Goal: Find contact information: Find contact information

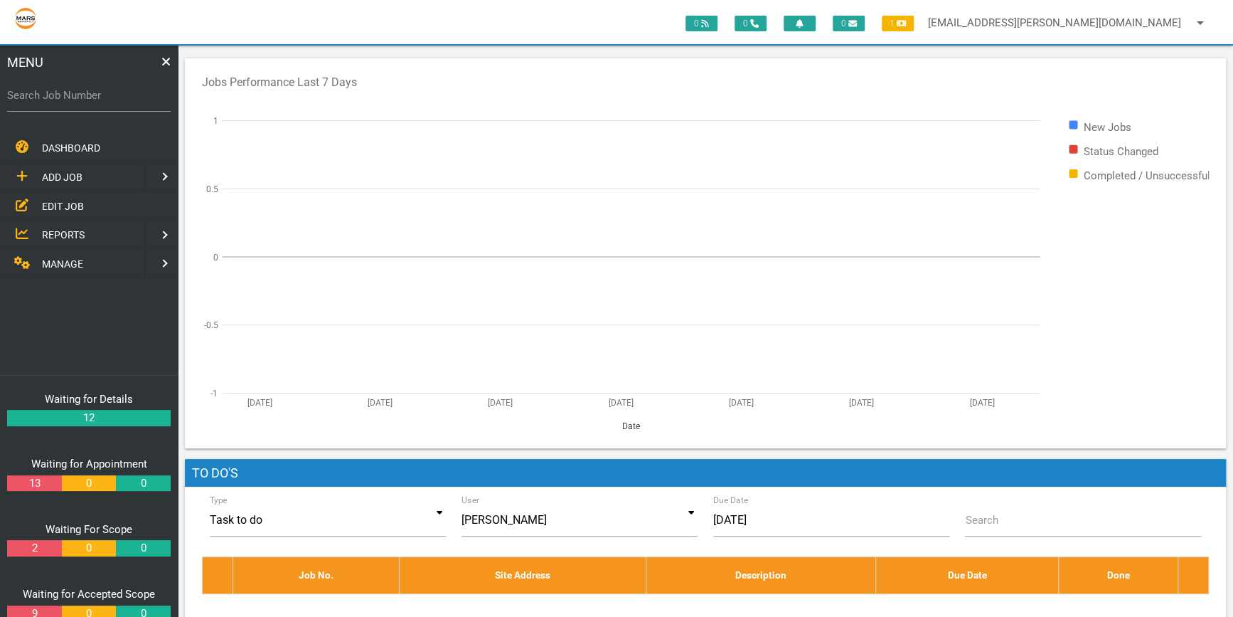
click at [31, 98] on label "Search Job Number" at bounding box center [89, 95] width 164 height 16
click at [31, 98] on input "Search Job Number" at bounding box center [89, 95] width 164 height 33
type input "1761"
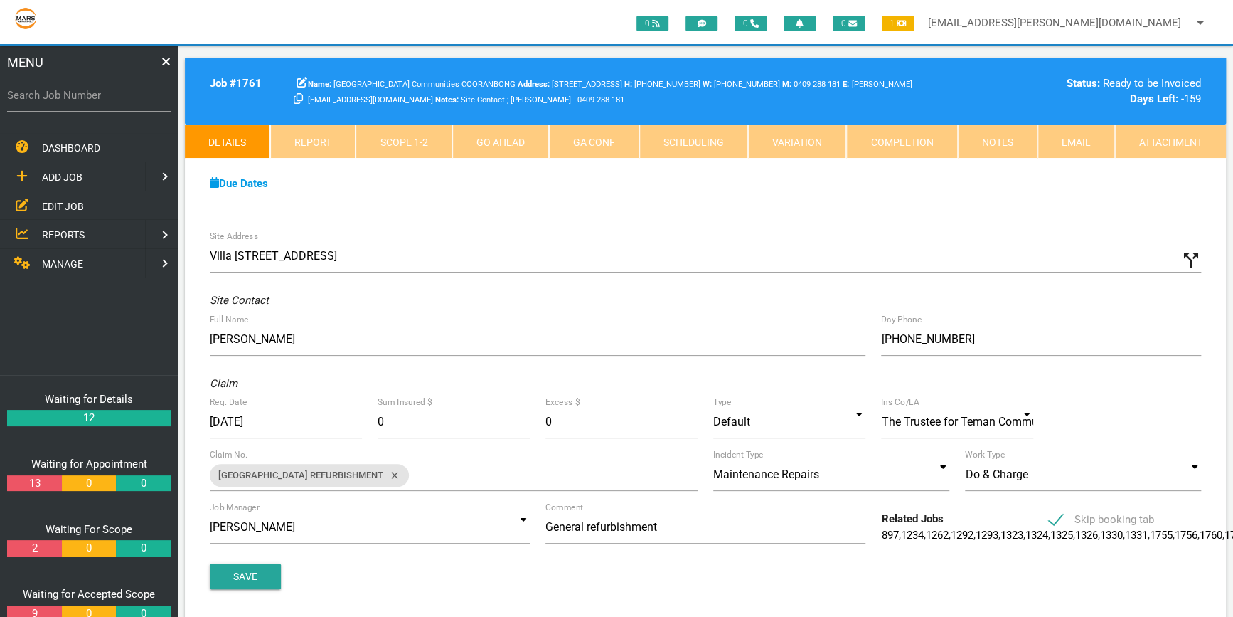
drag, startPoint x: 676, startPoint y: 139, endPoint x: 677, endPoint y: 155, distance: 16.4
click at [677, 139] on link "Scheduling" at bounding box center [693, 141] width 109 height 34
select select "9"
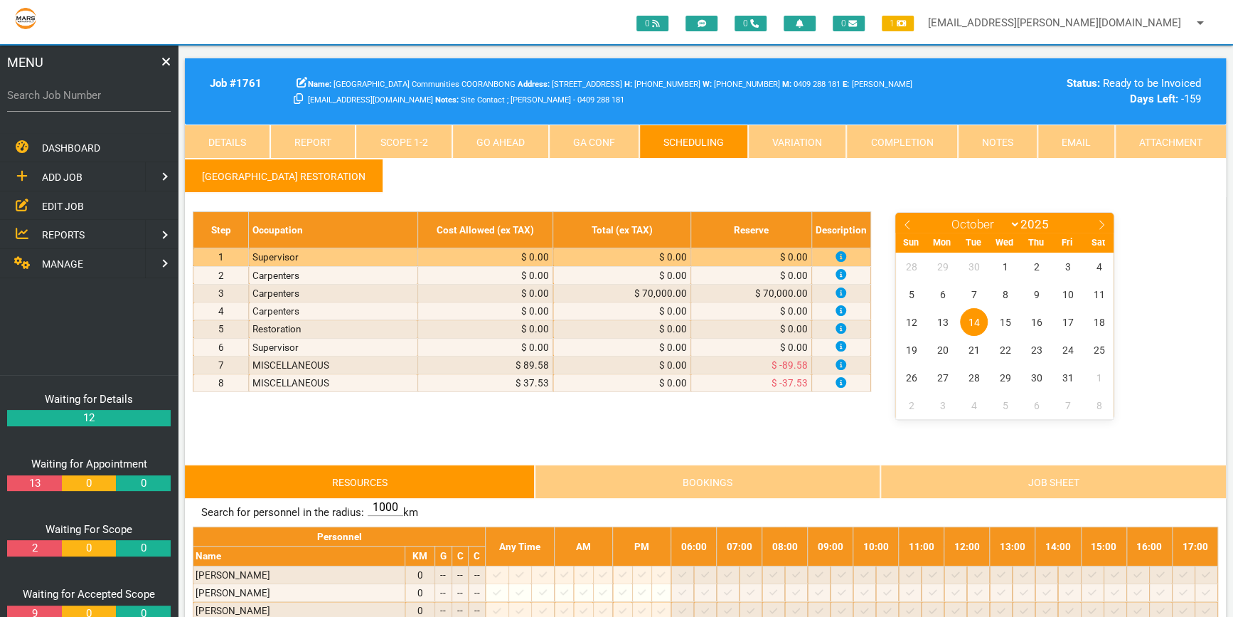
click at [399, 138] on link "Scope 1 - 2" at bounding box center [404, 141] width 96 height 34
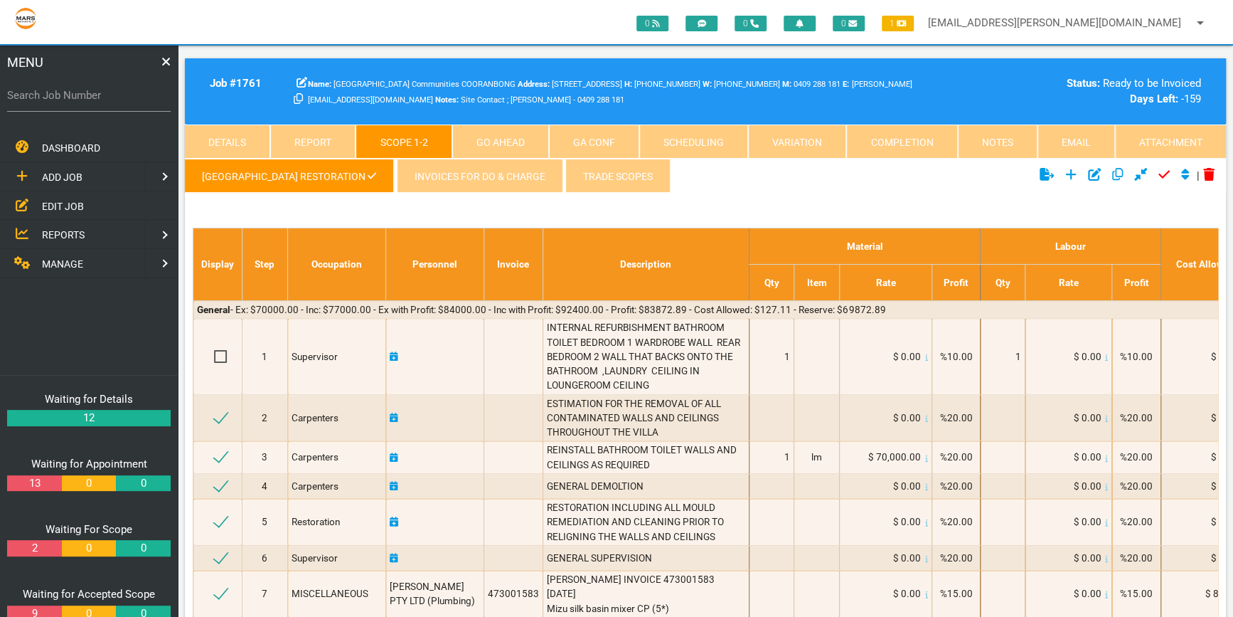
click at [38, 100] on label "Search Job Number" at bounding box center [89, 95] width 164 height 16
click at [38, 100] on input "Search Job Number" at bounding box center [89, 95] width 164 height 33
type input "1746"
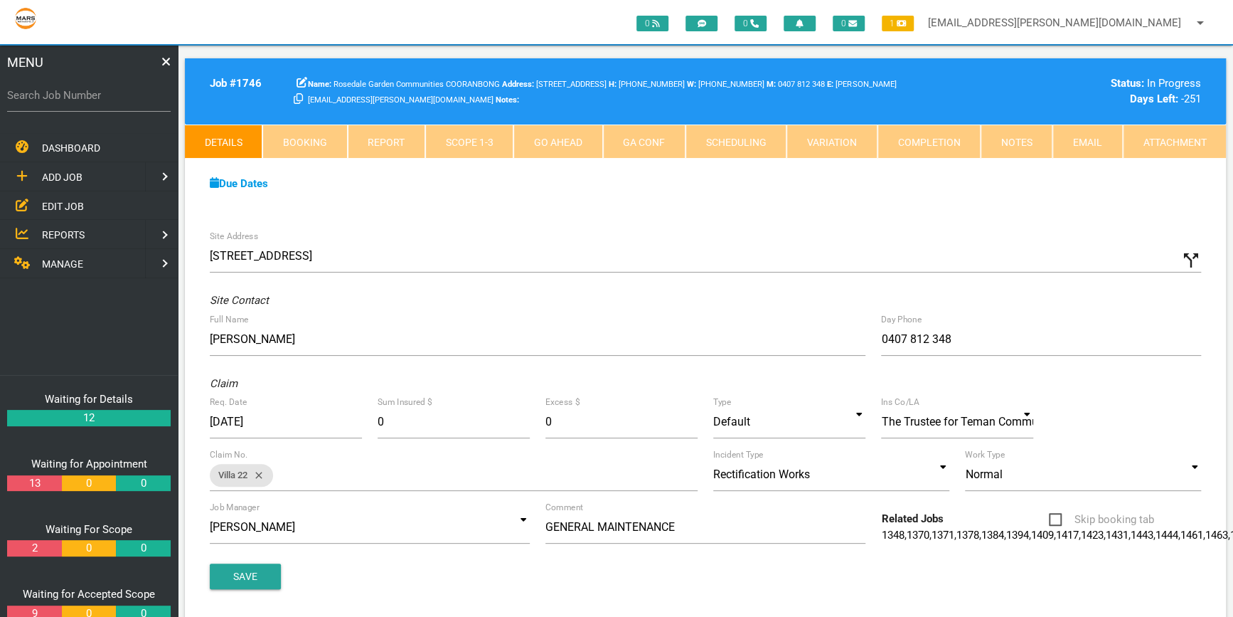
click at [738, 136] on link "Scheduling" at bounding box center [736, 141] width 101 height 34
select select "9"
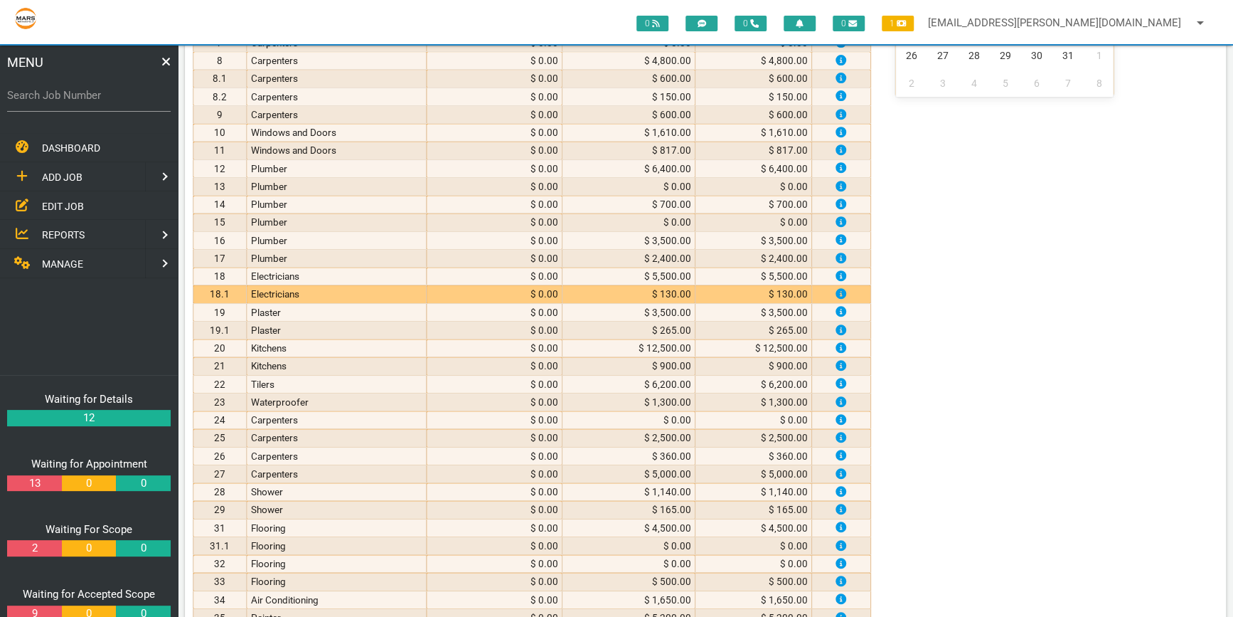
scroll to position [323, 0]
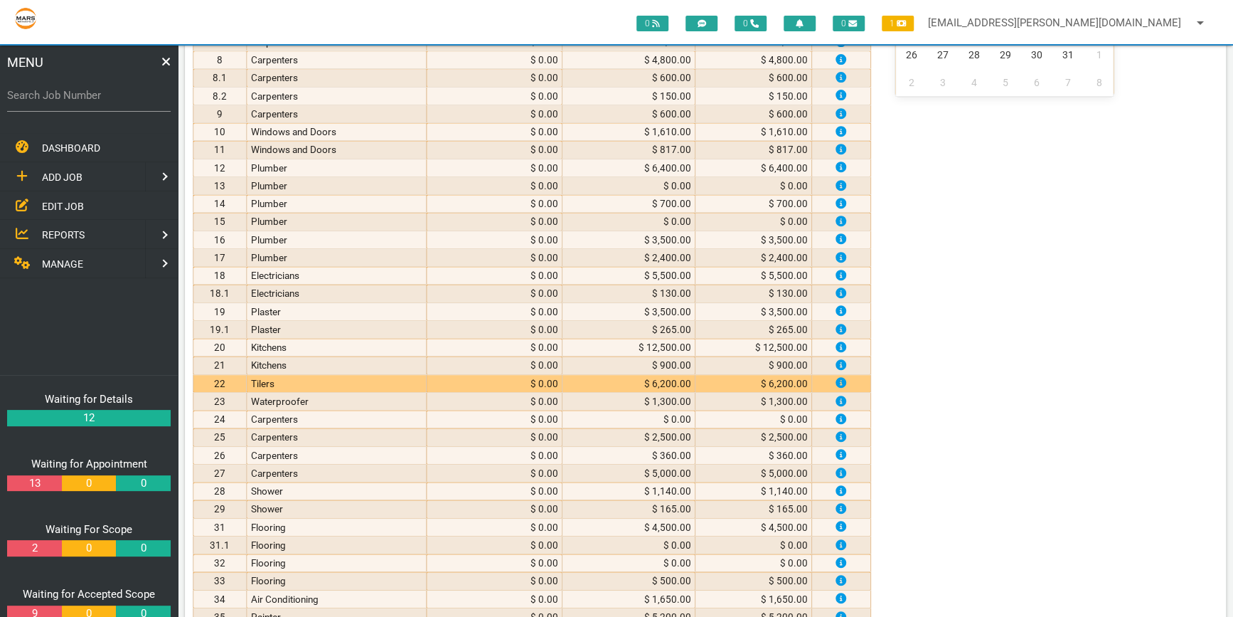
click at [299, 382] on td "Tilers" at bounding box center [337, 383] width 180 height 18
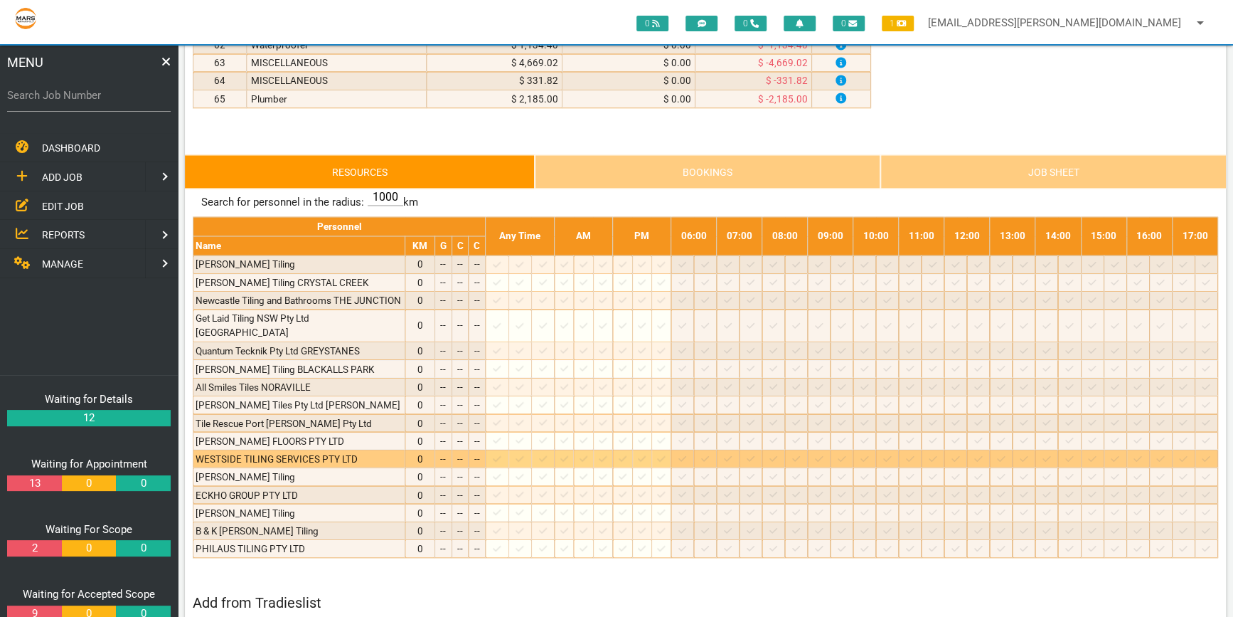
scroll to position [1358, 0]
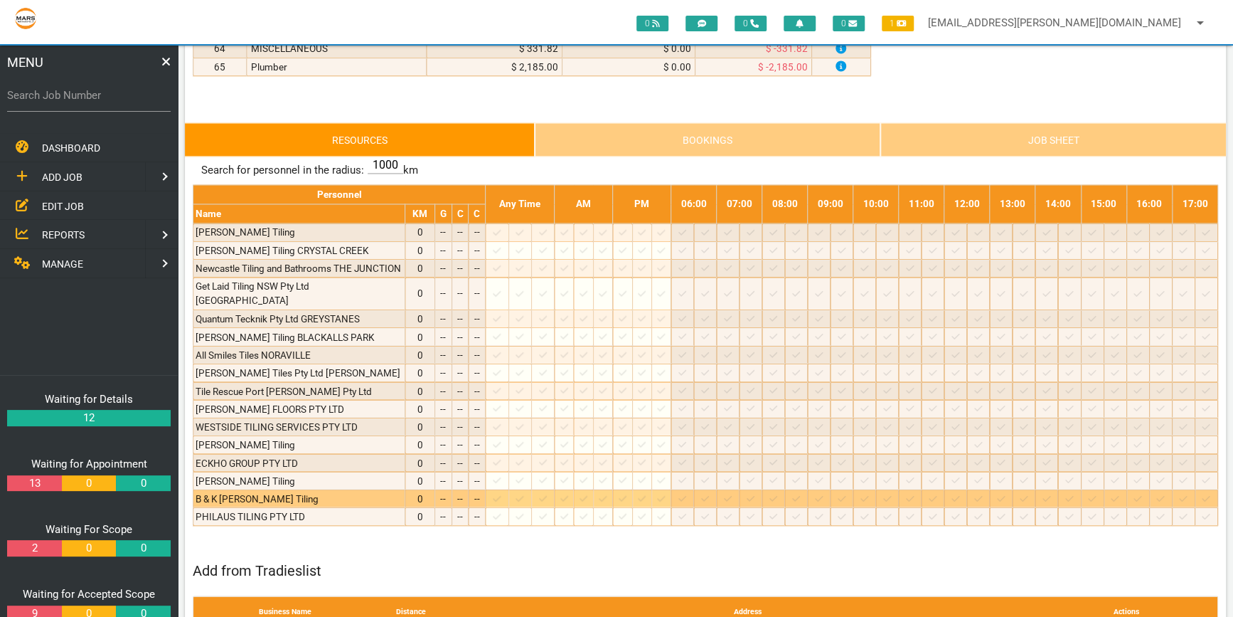
click at [323, 491] on div "B & K [PERSON_NAME] Tiling" at bounding box center [299, 498] width 207 height 14
click at [501, 494] on icon at bounding box center [497, 498] width 8 height 9
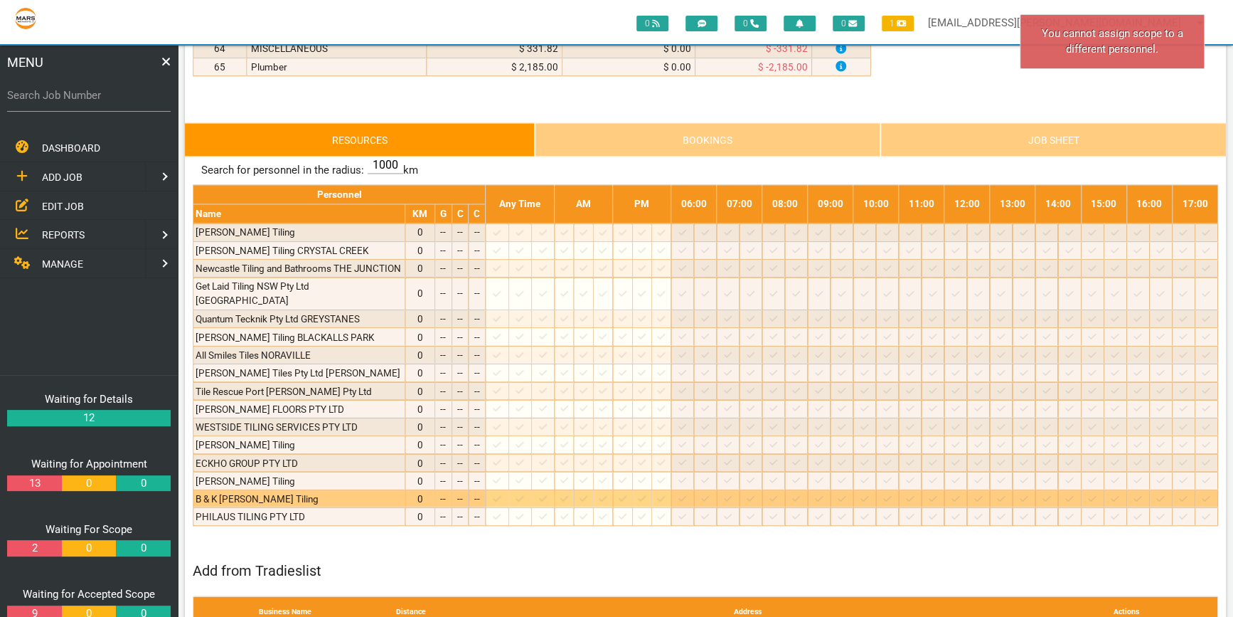
click at [501, 494] on icon at bounding box center [497, 498] width 8 height 9
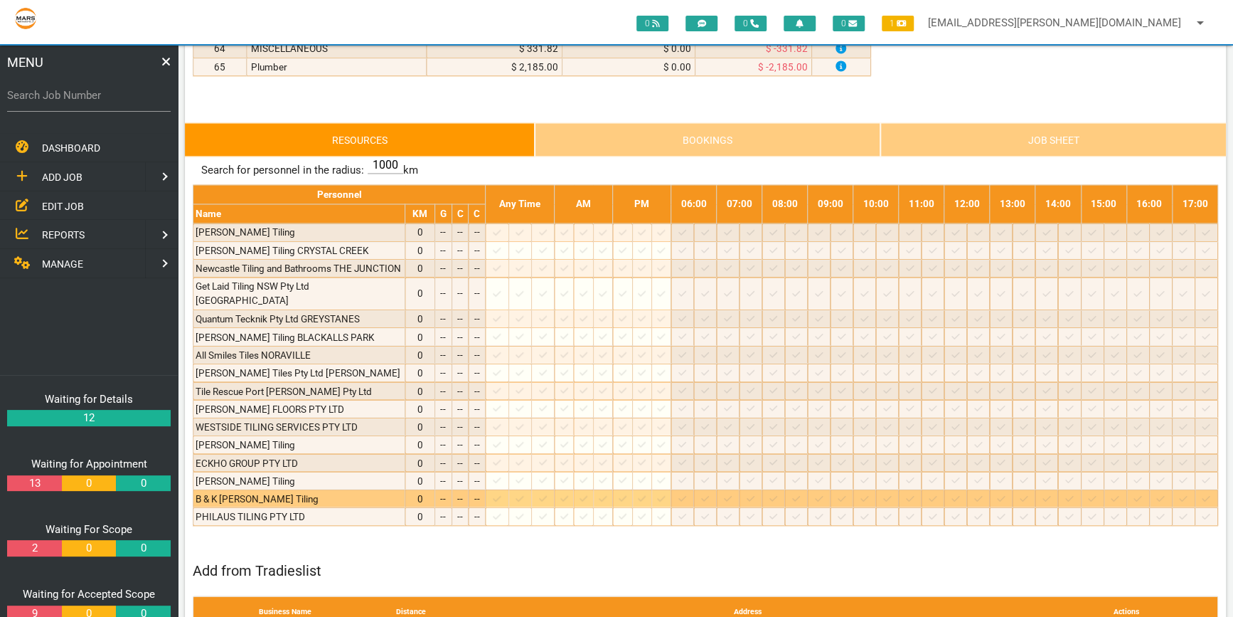
click at [257, 491] on div "B & K [PERSON_NAME] Tiling" at bounding box center [299, 498] width 207 height 14
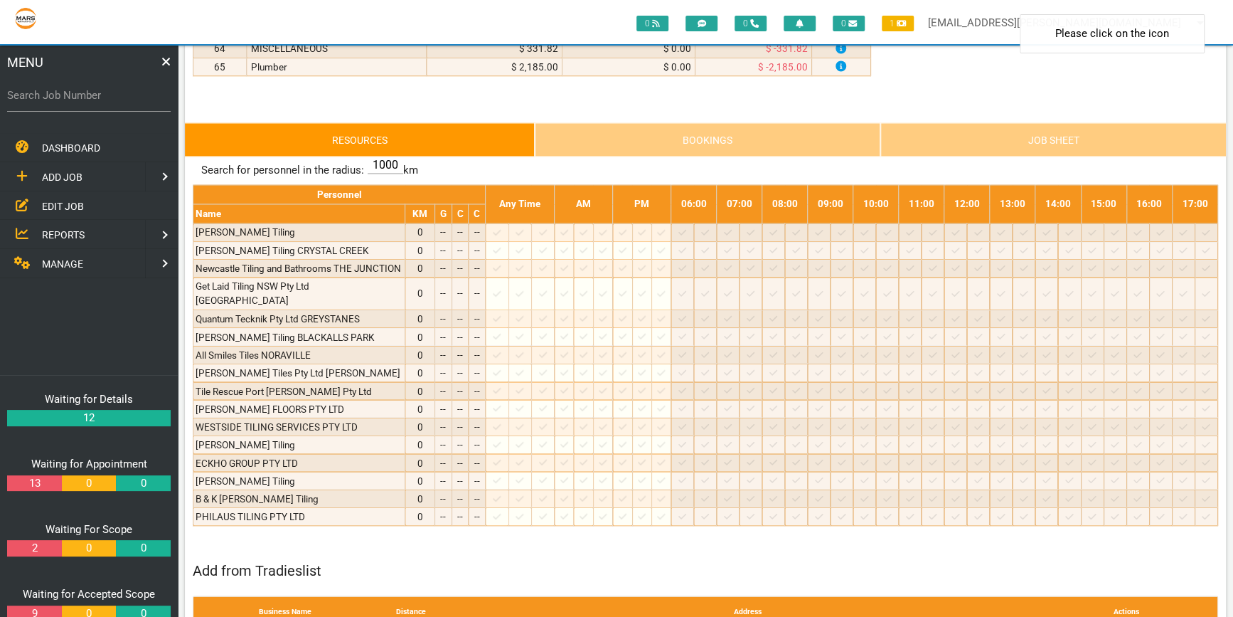
drag, startPoint x: 257, startPoint y: 469, endPoint x: 349, endPoint y: 528, distance: 109.7
click at [349, 528] on div "Search for personnel in the radius: 1000 km Personnel Any Time AM PM 06:00 07:0…" at bounding box center [705, 550] width 1025 height 789
click at [745, 127] on link "Bookings" at bounding box center [707, 139] width 345 height 34
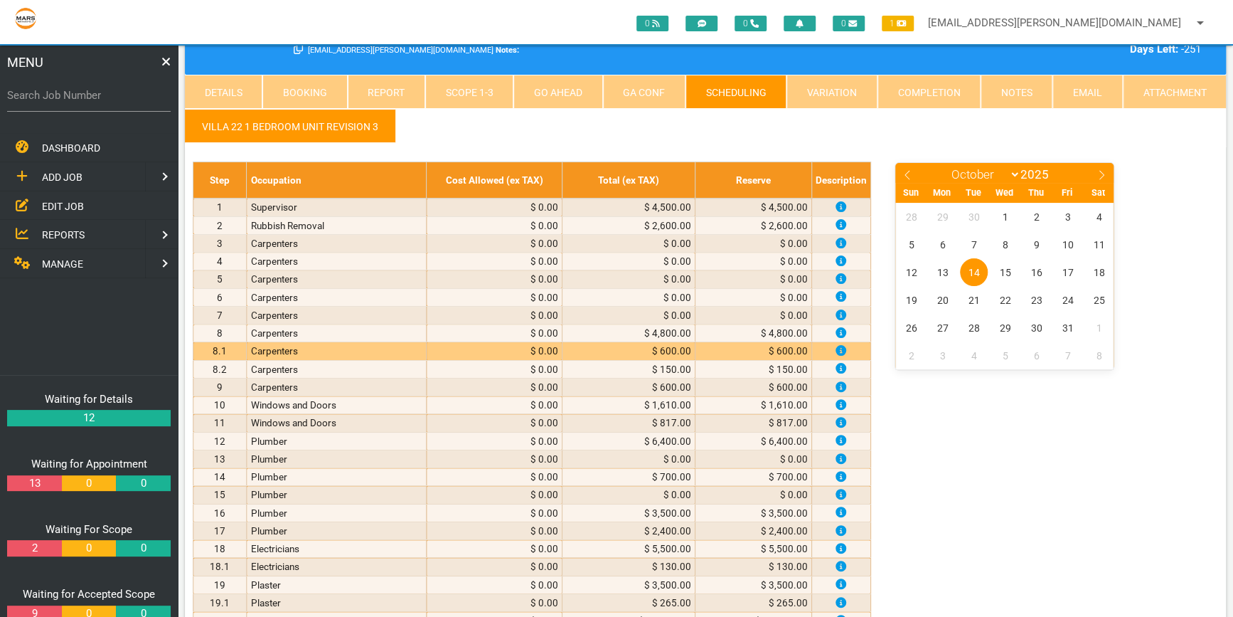
scroll to position [0, 0]
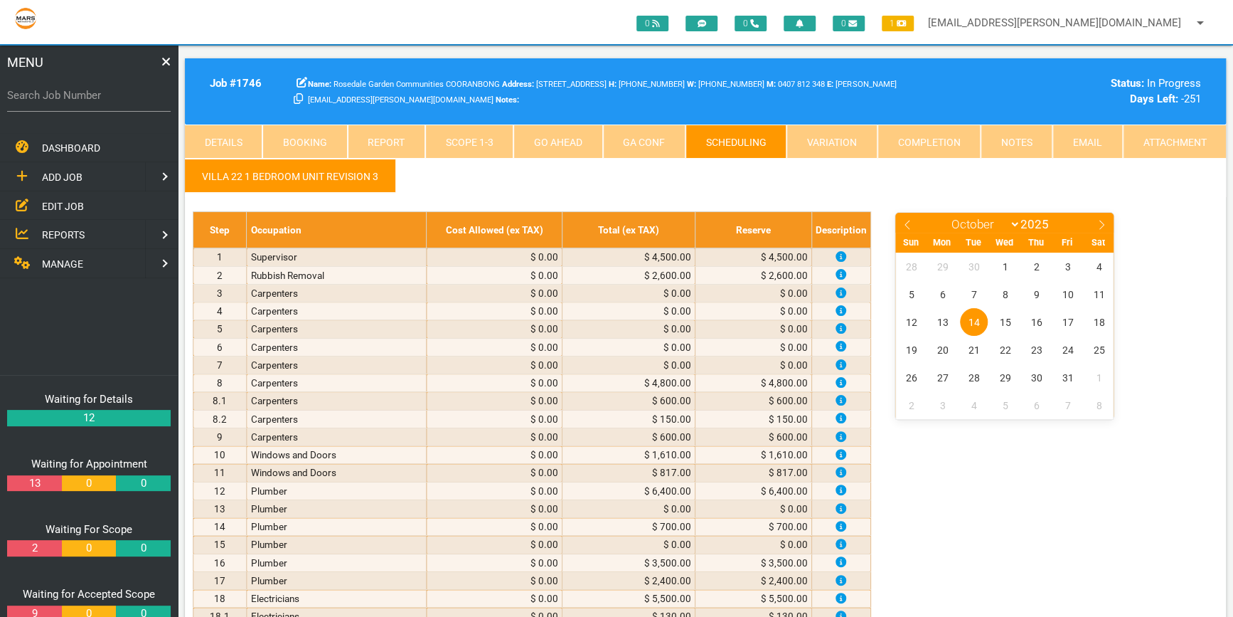
click at [84, 256] on link "MANAGE" at bounding box center [71, 263] width 148 height 29
click at [90, 171] on span "PERSONNEL" at bounding box center [70, 176] width 57 height 11
click at [88, 202] on span "EDIT PERSONNEL" at bounding box center [82, 205] width 80 height 11
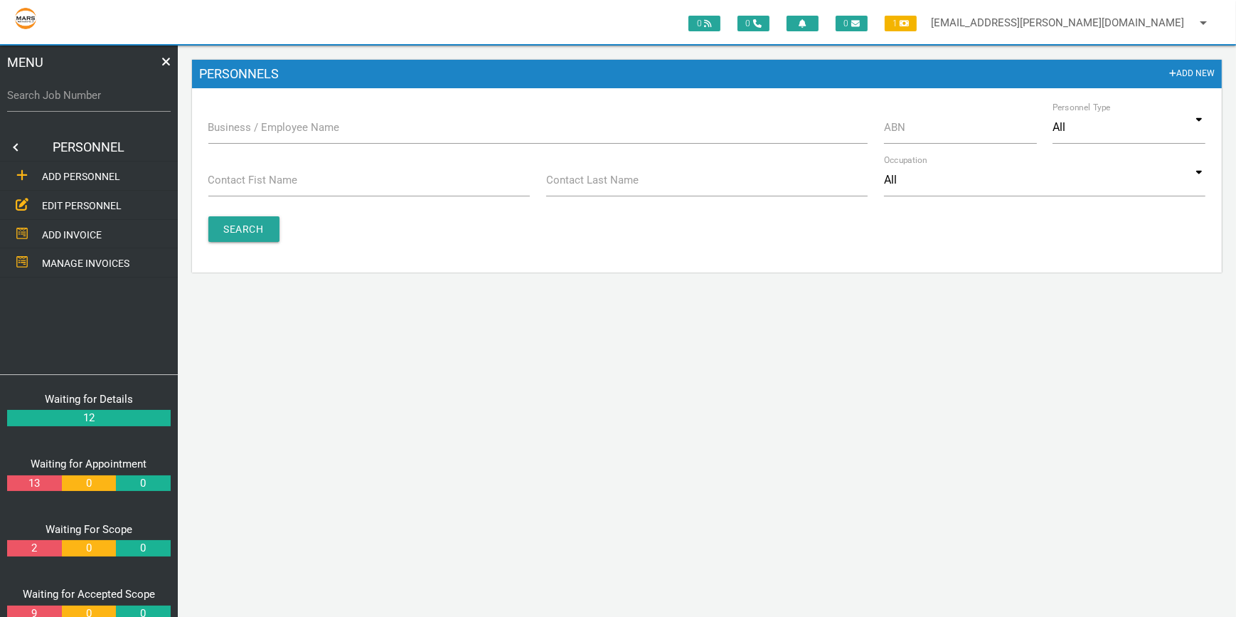
click at [245, 125] on label "Business / Employee Name" at bounding box center [274, 127] width 132 height 16
click at [245, 125] on input "Business / Employee Name" at bounding box center [538, 127] width 660 height 33
click at [237, 124] on input "Band k" at bounding box center [538, 127] width 660 height 33
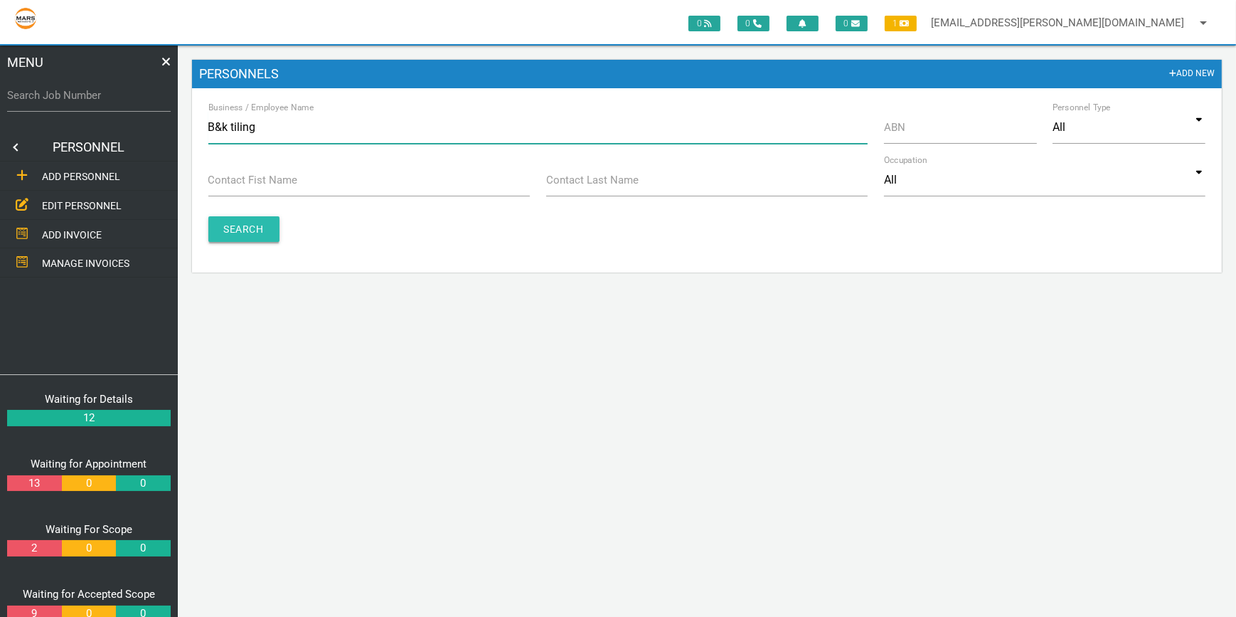
type input "B&k tiling"
click at [255, 231] on input "Search" at bounding box center [243, 229] width 71 height 26
click at [245, 221] on input "Search" at bounding box center [243, 229] width 71 height 26
click at [233, 128] on input "B&k tiling" at bounding box center [538, 127] width 660 height 33
type input "tiling"
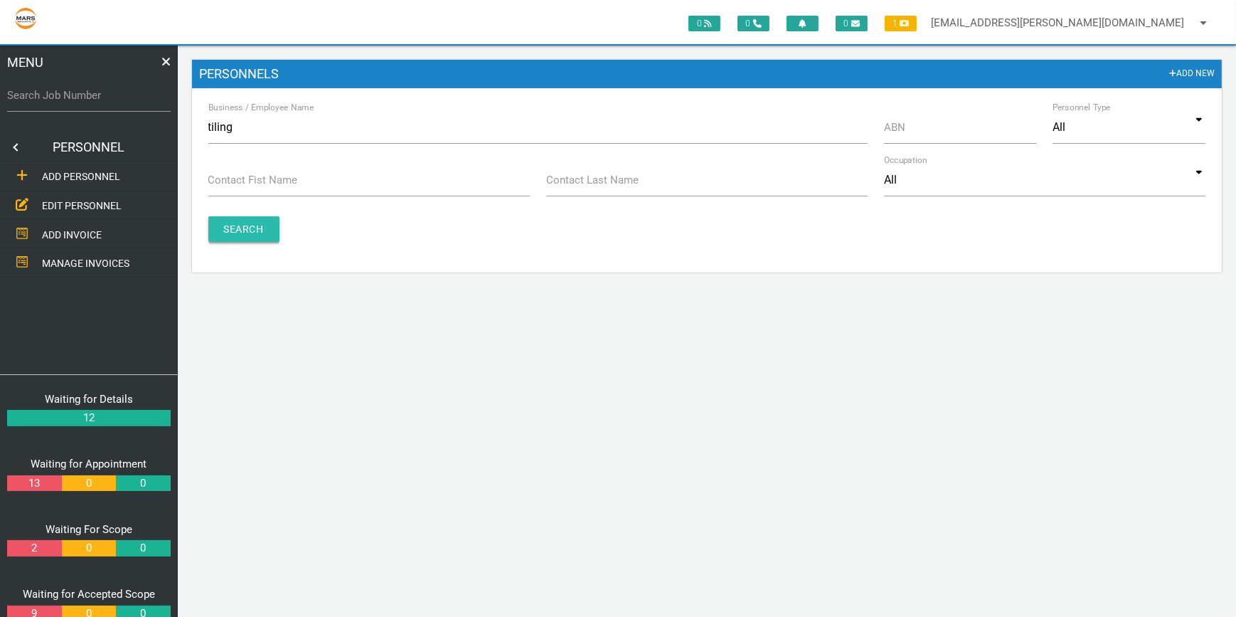
click at [243, 220] on input "Search" at bounding box center [243, 229] width 71 height 26
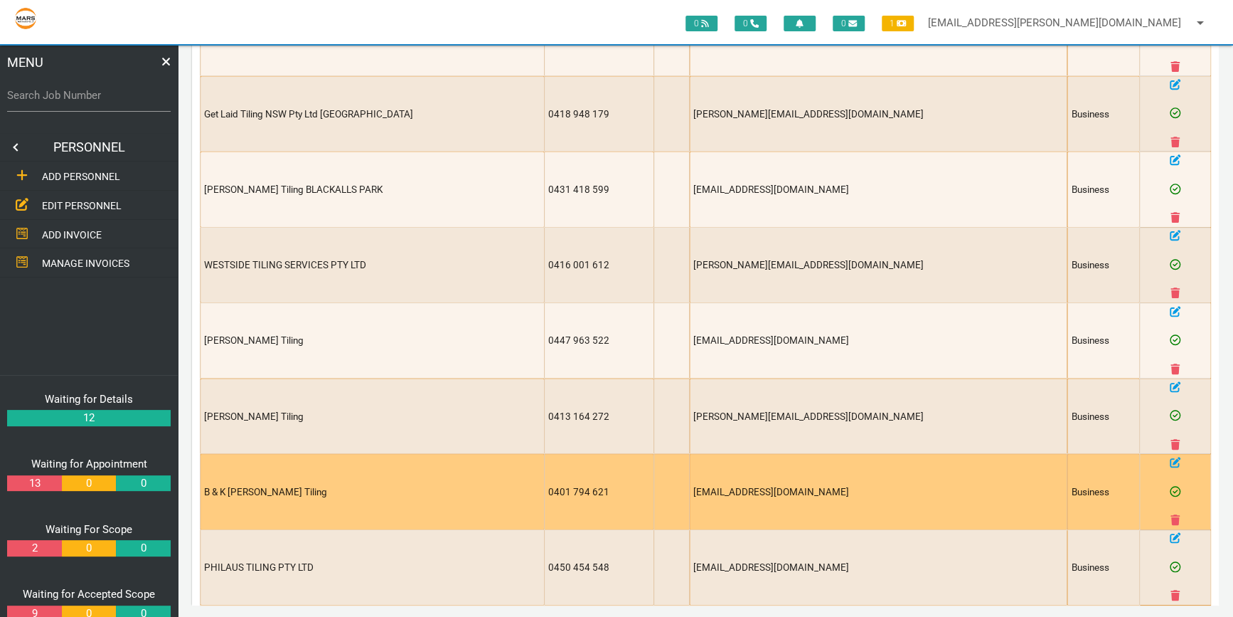
scroll to position [543, 0]
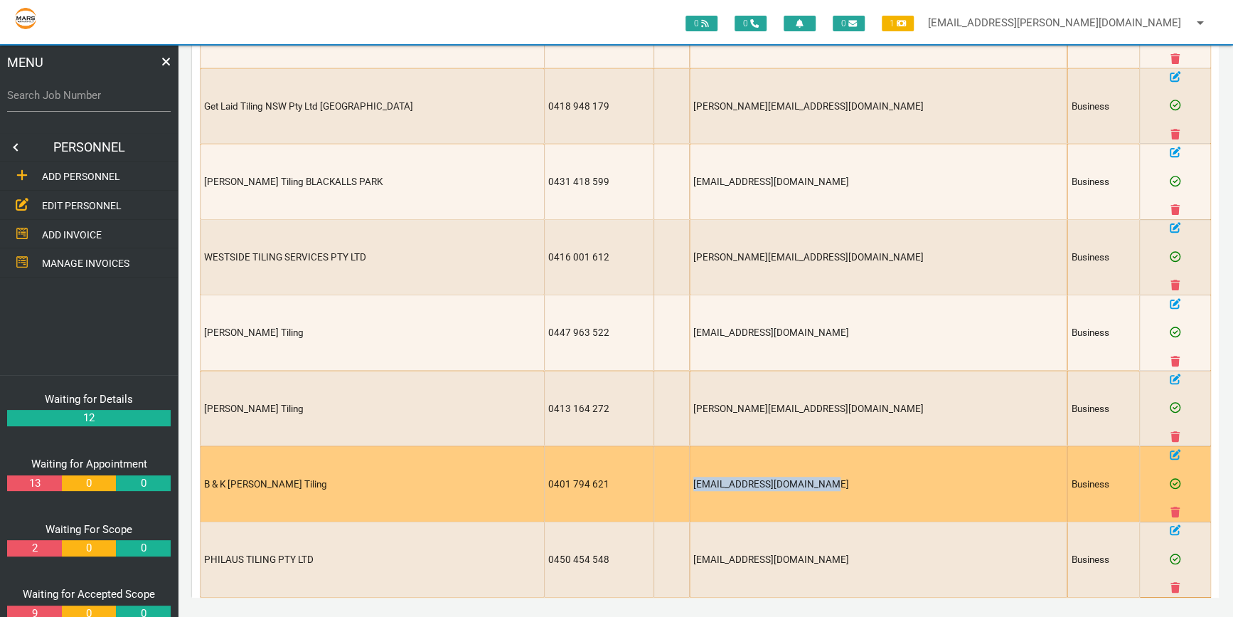
drag, startPoint x: 910, startPoint y: 484, endPoint x: 786, endPoint y: 481, distance: 123.8
click at [786, 481] on td "[EMAIL_ADDRESS][DOMAIN_NAME]" at bounding box center [879, 483] width 378 height 75
copy td "[EMAIL_ADDRESS][DOMAIN_NAME]"
